Goal: Book appointment/travel/reservation

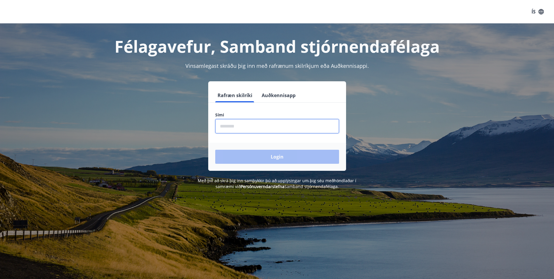
click at [243, 125] on input "phone" at bounding box center [277, 126] width 124 height 14
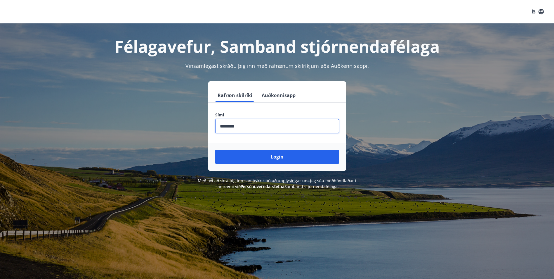
type input "********"
click at [215, 150] on button "Login" at bounding box center [277, 157] width 124 height 14
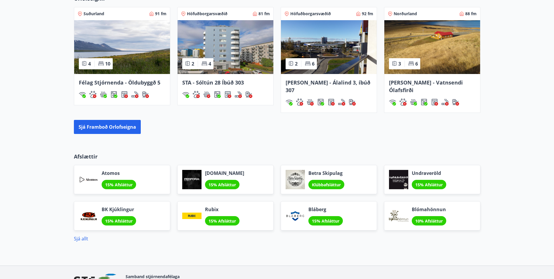
scroll to position [466, 0]
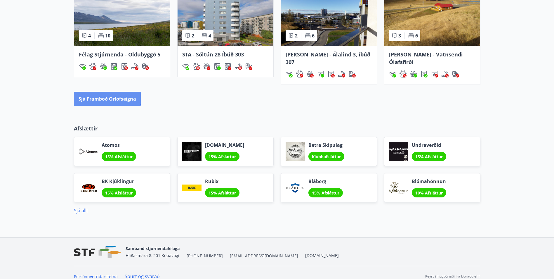
click at [98, 92] on button "Sjá framboð orlofseigna" at bounding box center [107, 99] width 67 height 14
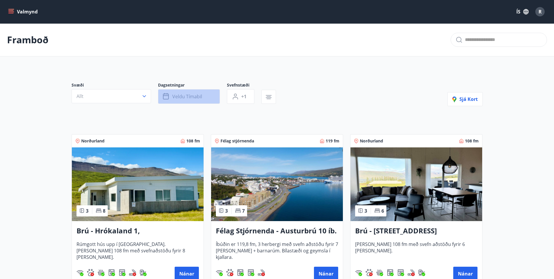
click at [211, 96] on button "Veldu tímabil" at bounding box center [189, 96] width 62 height 15
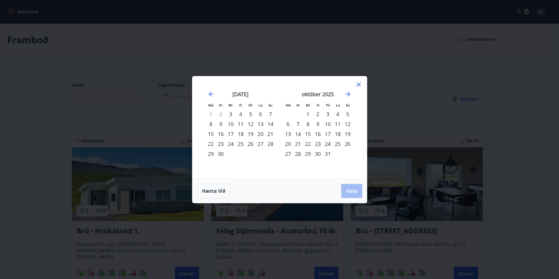
click at [347, 92] on icon "Move forward to switch to the next month." at bounding box center [347, 94] width 7 height 7
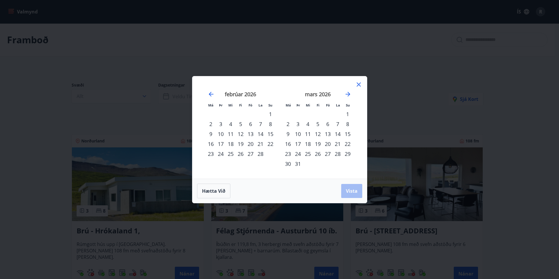
click at [347, 92] on icon "Move forward to switch to the next month." at bounding box center [347, 94] width 7 height 7
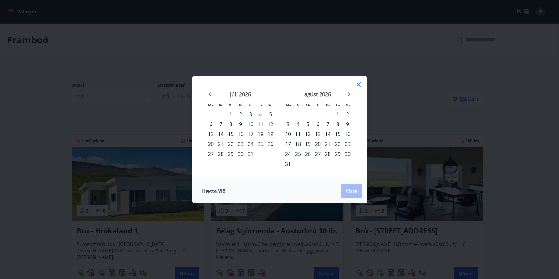
click at [347, 123] on div "9" at bounding box center [348, 124] width 10 height 10
click at [347, 133] on div "16" at bounding box center [348, 134] width 10 height 10
click at [350, 190] on span "Vista" at bounding box center [352, 191] width 12 height 6
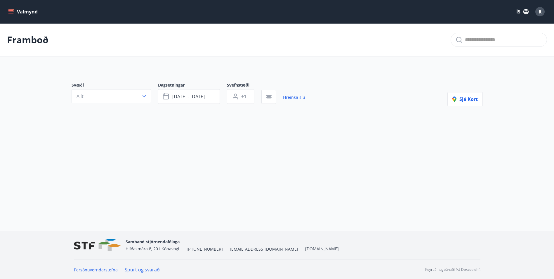
click at [250, 96] on button "+1" at bounding box center [240, 96] width 27 height 15
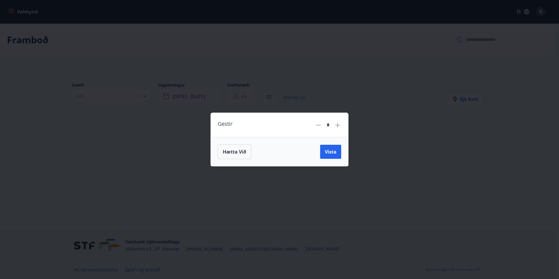
click at [339, 124] on icon at bounding box center [337, 125] width 7 height 7
type input "*"
click at [329, 149] on span "Vista" at bounding box center [331, 151] width 12 height 6
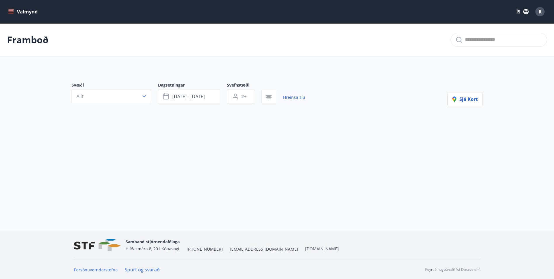
click at [270, 95] on icon "button" at bounding box center [269, 95] width 6 height 1
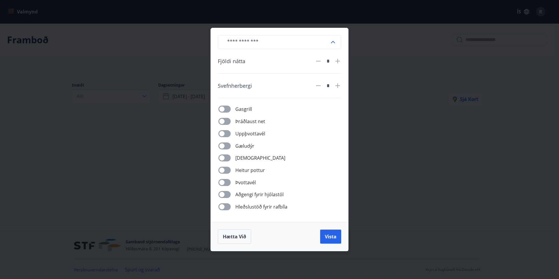
click at [331, 236] on span "Vista" at bounding box center [331, 236] width 12 height 6
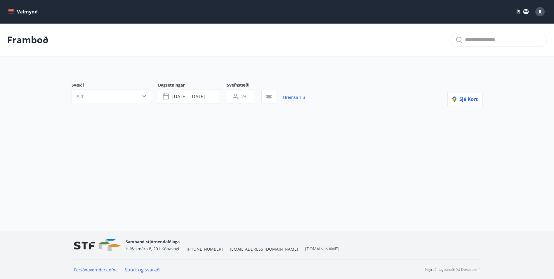
click at [143, 97] on icon "button" at bounding box center [144, 96] width 6 height 6
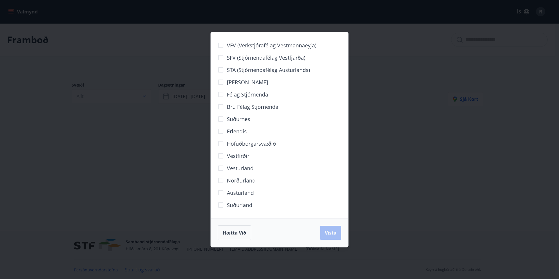
click at [327, 227] on div "Hætta við Vista" at bounding box center [279, 232] width 123 height 15
click at [398, 169] on div "VFV (Verkstjórafélag Vestmannaeyja) SFV (Stjórnendafélag Vestfjarða) STA (Stjór…" at bounding box center [279, 139] width 559 height 279
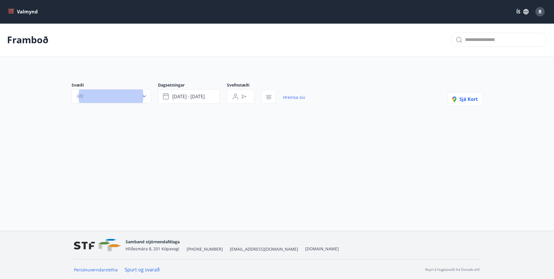
scroll to position [1, 0]
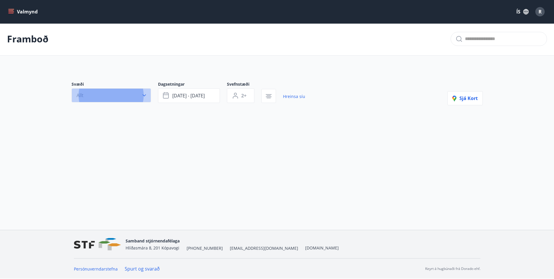
click at [145, 94] on icon "button" at bounding box center [144, 95] width 6 height 6
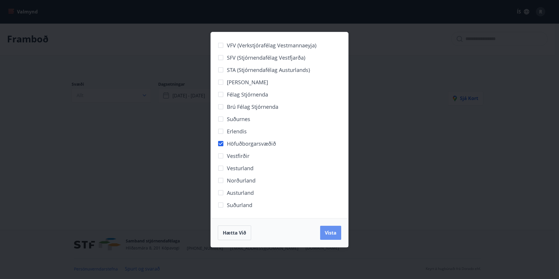
click at [328, 231] on span "Vista" at bounding box center [331, 232] width 12 height 6
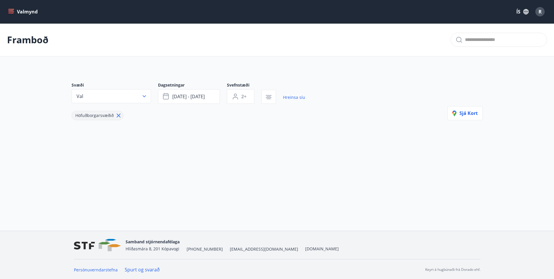
click at [12, 11] on icon "menu" at bounding box center [10, 10] width 5 height 1
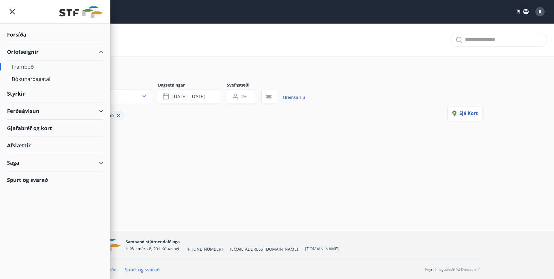
click at [36, 80] on div "Bókunardagatal" at bounding box center [55, 79] width 87 height 12
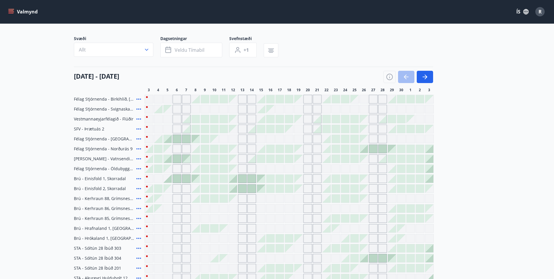
scroll to position [29, 0]
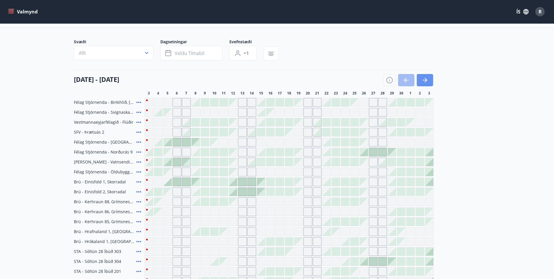
click at [426, 78] on icon "button" at bounding box center [426, 80] width 3 height 5
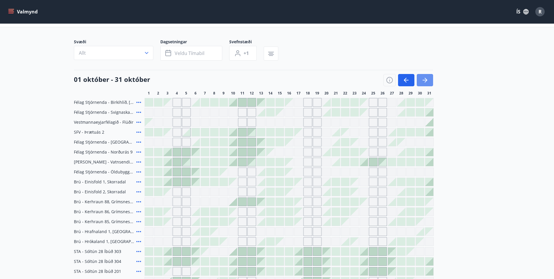
click at [423, 78] on icon "button" at bounding box center [425, 80] width 7 height 7
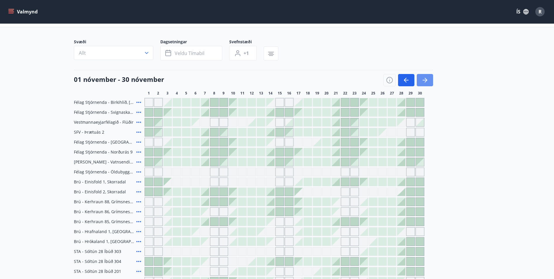
click at [423, 78] on icon "button" at bounding box center [425, 80] width 7 height 7
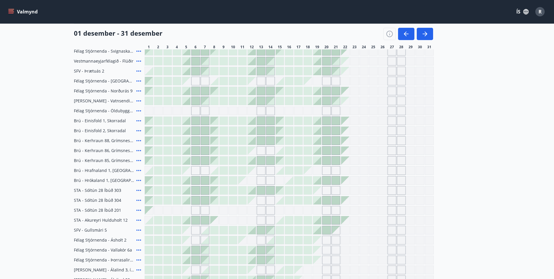
scroll to position [146, 0]
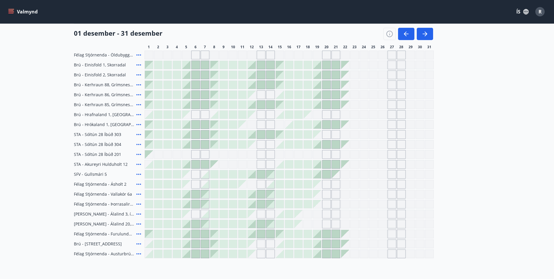
click at [354, 243] on div "Gráir dagar eru ekki bókanlegir" at bounding box center [354, 243] width 9 height 9
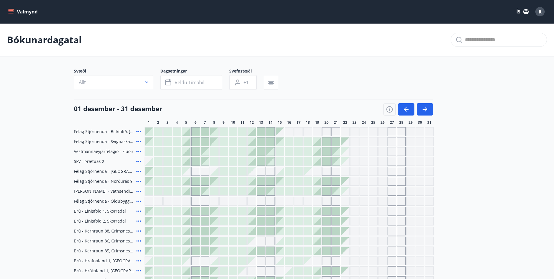
click at [427, 109] on icon "button" at bounding box center [426, 109] width 3 height 5
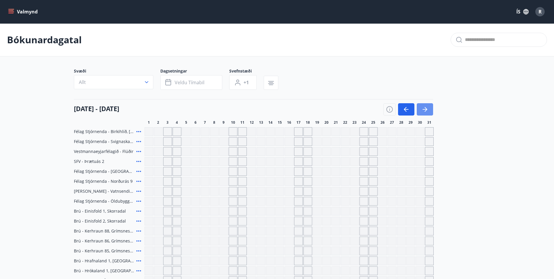
click at [425, 107] on icon "button" at bounding box center [425, 109] width 7 height 7
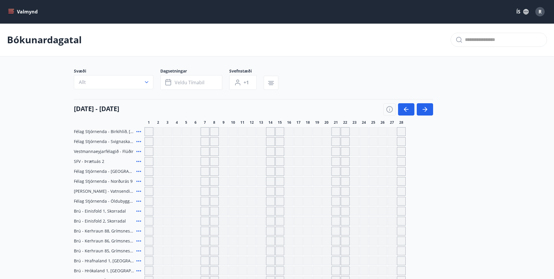
click at [23, 12] on button "Valmynd" at bounding box center [23, 11] width 33 height 11
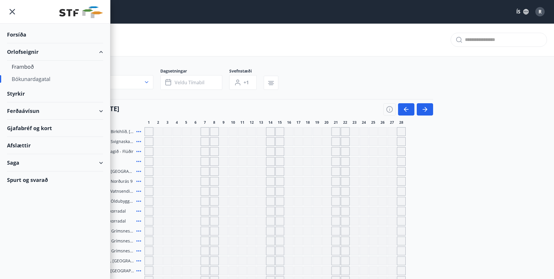
click at [22, 65] on div "Framboð" at bounding box center [55, 66] width 87 height 12
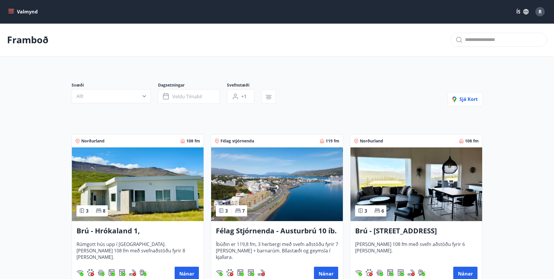
click at [145, 95] on icon "button" at bounding box center [144, 96] width 6 height 6
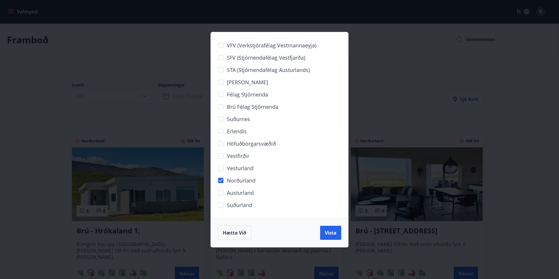
click at [331, 235] on span "Vista" at bounding box center [331, 232] width 12 height 6
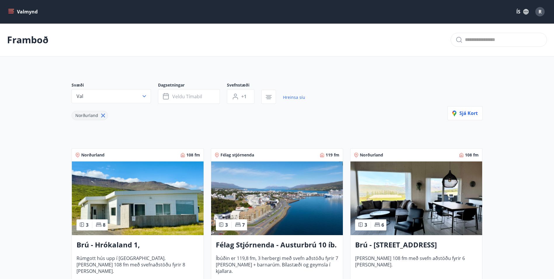
click at [215, 94] on button "Veldu tímabil" at bounding box center [189, 96] width 62 height 15
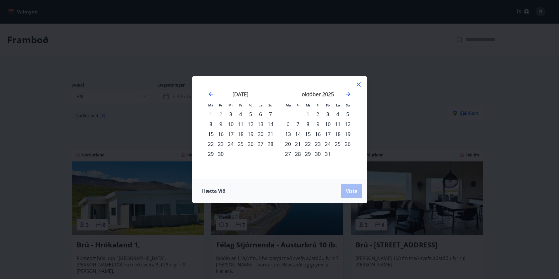
click at [345, 91] on icon "Move forward to switch to the next month." at bounding box center [347, 94] width 7 height 7
click at [347, 143] on div "28" at bounding box center [348, 144] width 10 height 10
click at [345, 94] on icon "Move forward to switch to the next month." at bounding box center [347, 94] width 7 height 7
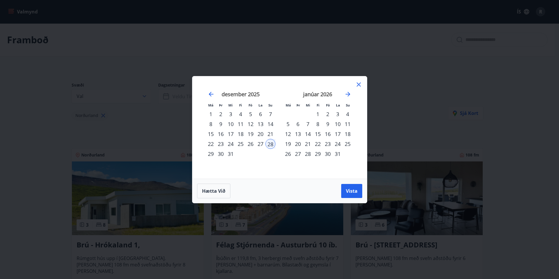
click at [318, 113] on div "1" at bounding box center [318, 114] width 10 height 10
click at [348, 190] on span "Vista" at bounding box center [352, 191] width 12 height 6
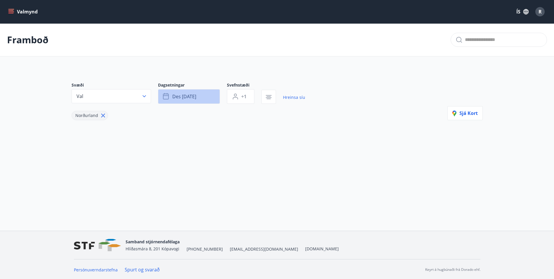
click at [210, 94] on button "des [DATE]" at bounding box center [189, 96] width 62 height 15
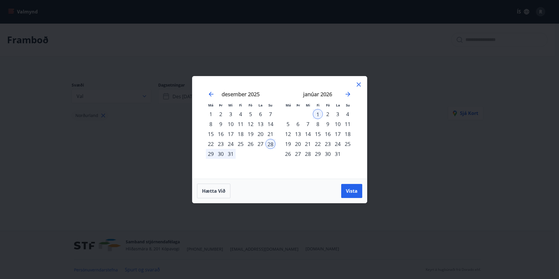
click at [328, 113] on div "2" at bounding box center [328, 114] width 10 height 10
click at [222, 152] on div "30" at bounding box center [221, 154] width 10 height 10
click at [329, 113] on div "2" at bounding box center [328, 114] width 10 height 10
click at [337, 111] on div "3" at bounding box center [338, 114] width 10 height 10
click at [350, 187] on button "Vista" at bounding box center [351, 191] width 21 height 14
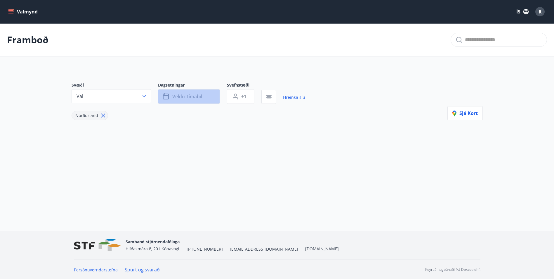
click at [211, 96] on button "Veldu tímabil" at bounding box center [189, 96] width 62 height 15
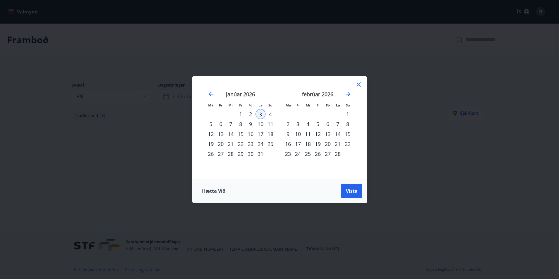
click at [209, 92] on icon "Move backward to switch to the previous month." at bounding box center [210, 94] width 7 height 7
click at [221, 152] on div "30" at bounding box center [221, 154] width 10 height 10
click at [336, 110] on div "3" at bounding box center [338, 114] width 10 height 10
click at [347, 191] on span "Vista" at bounding box center [352, 191] width 12 height 6
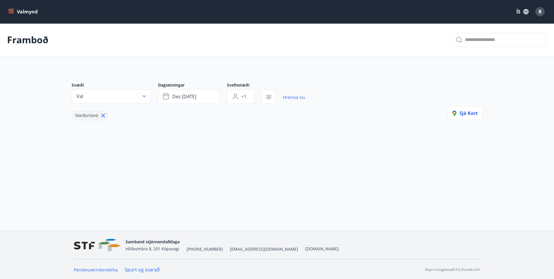
click at [13, 11] on icon "menu" at bounding box center [10, 10] width 5 height 1
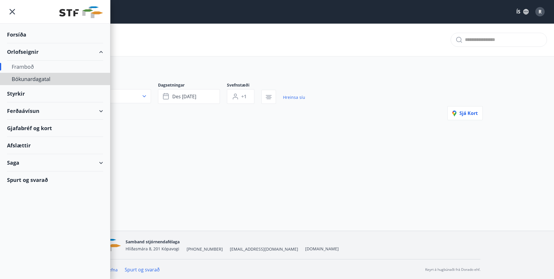
click at [39, 77] on div "Bókunardagatal" at bounding box center [55, 79] width 87 height 12
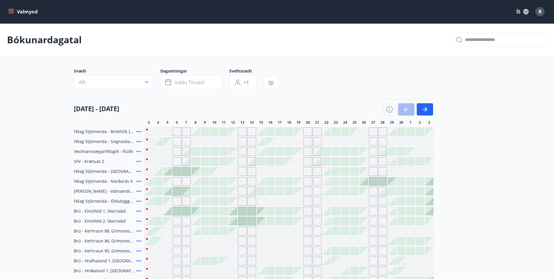
scroll to position [29, 0]
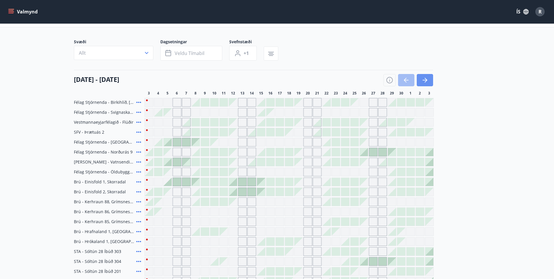
click at [428, 81] on icon "button" at bounding box center [425, 80] width 7 height 7
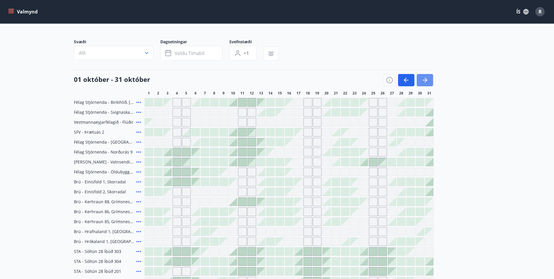
click at [428, 80] on icon "button" at bounding box center [425, 80] width 7 height 7
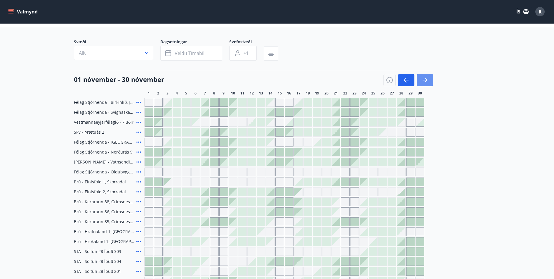
click at [426, 79] on icon "button" at bounding box center [425, 80] width 7 height 7
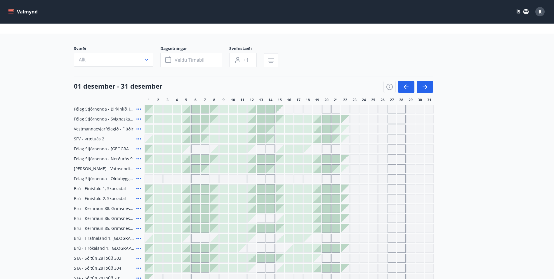
scroll to position [0, 0]
